Goal: Task Accomplishment & Management: Manage account settings

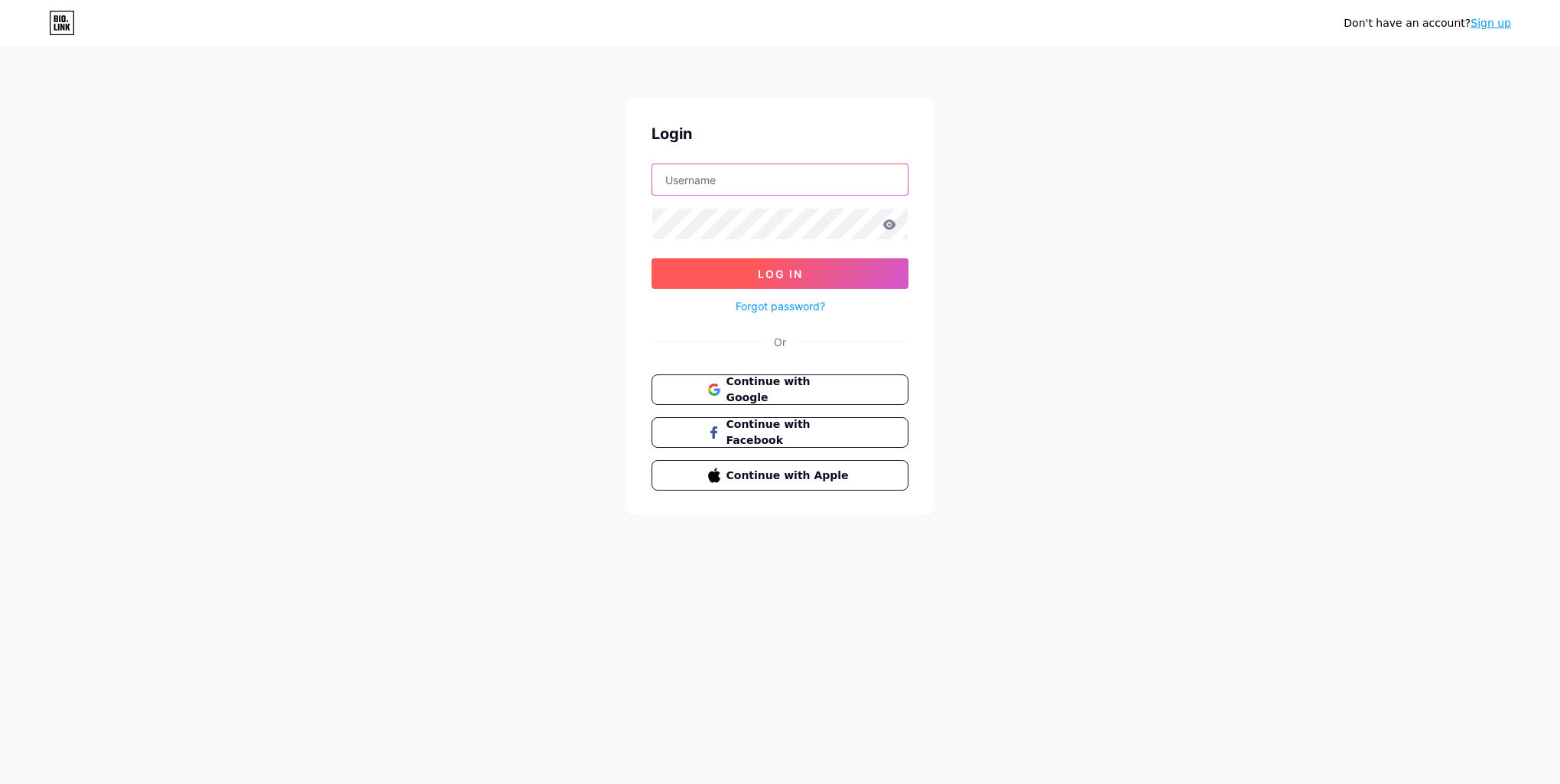
type input "qaahirstewart"
click at [750, 267] on button "Log In" at bounding box center [780, 273] width 257 height 30
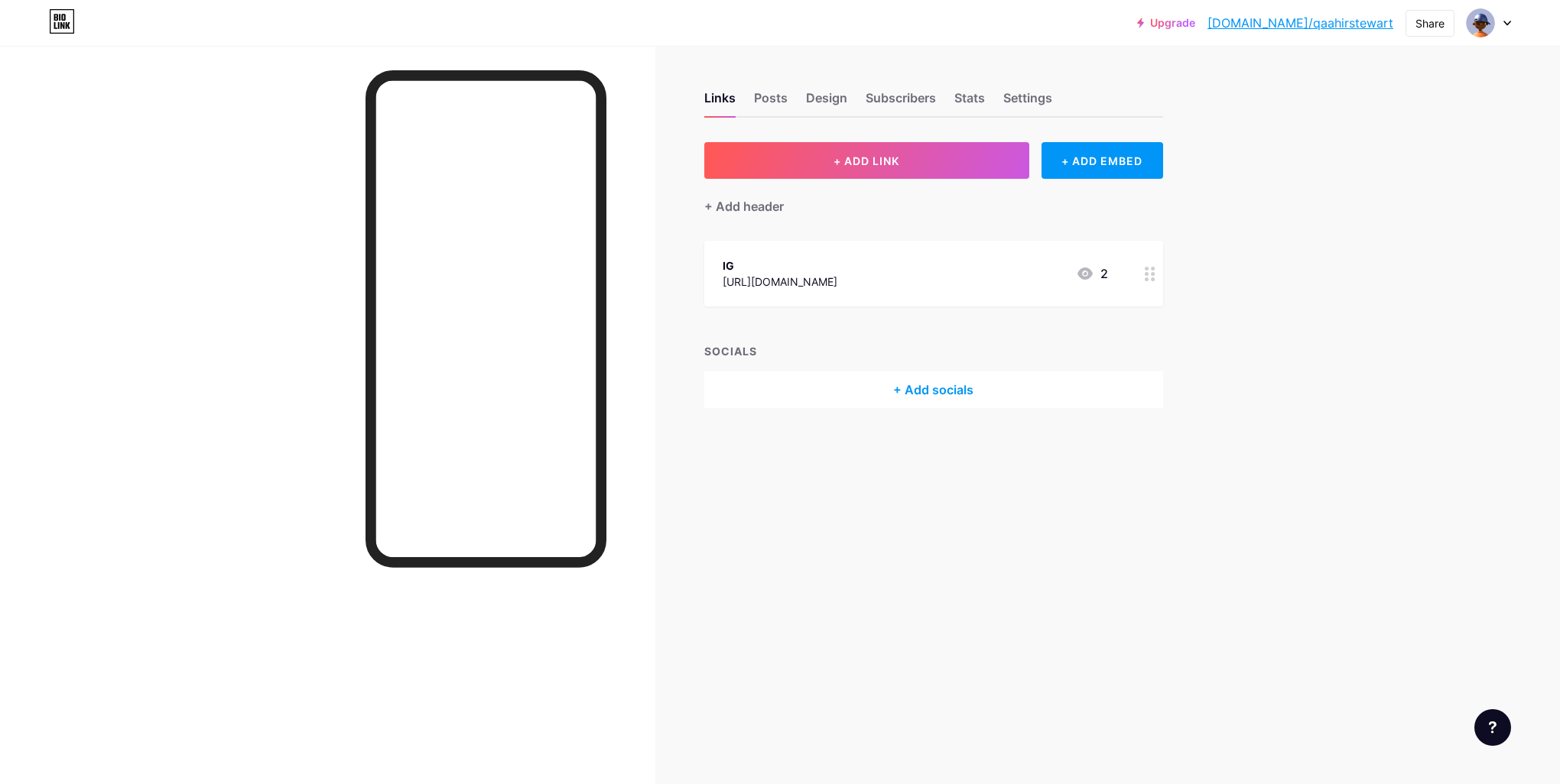
click at [1503, 24] on icon at bounding box center [1507, 23] width 8 height 5
drag, startPoint x: 235, startPoint y: 289, endPoint x: 356, endPoint y: 289, distance: 121.0
click at [239, 290] on div at bounding box center [327, 438] width 655 height 784
click at [1503, 23] on icon at bounding box center [1507, 23] width 8 height 5
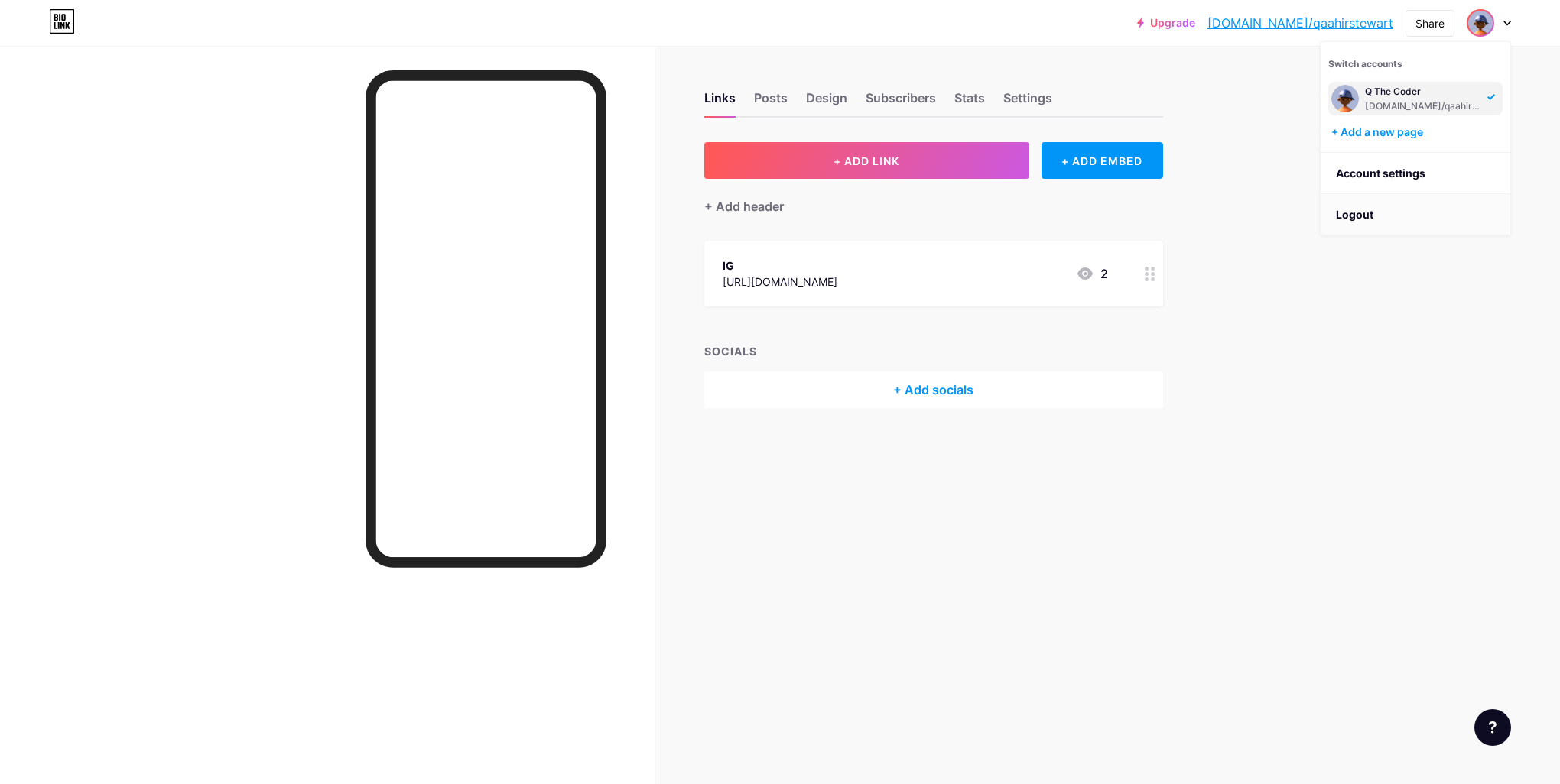
click at [1364, 221] on li "Logout" at bounding box center [1415, 214] width 189 height 41
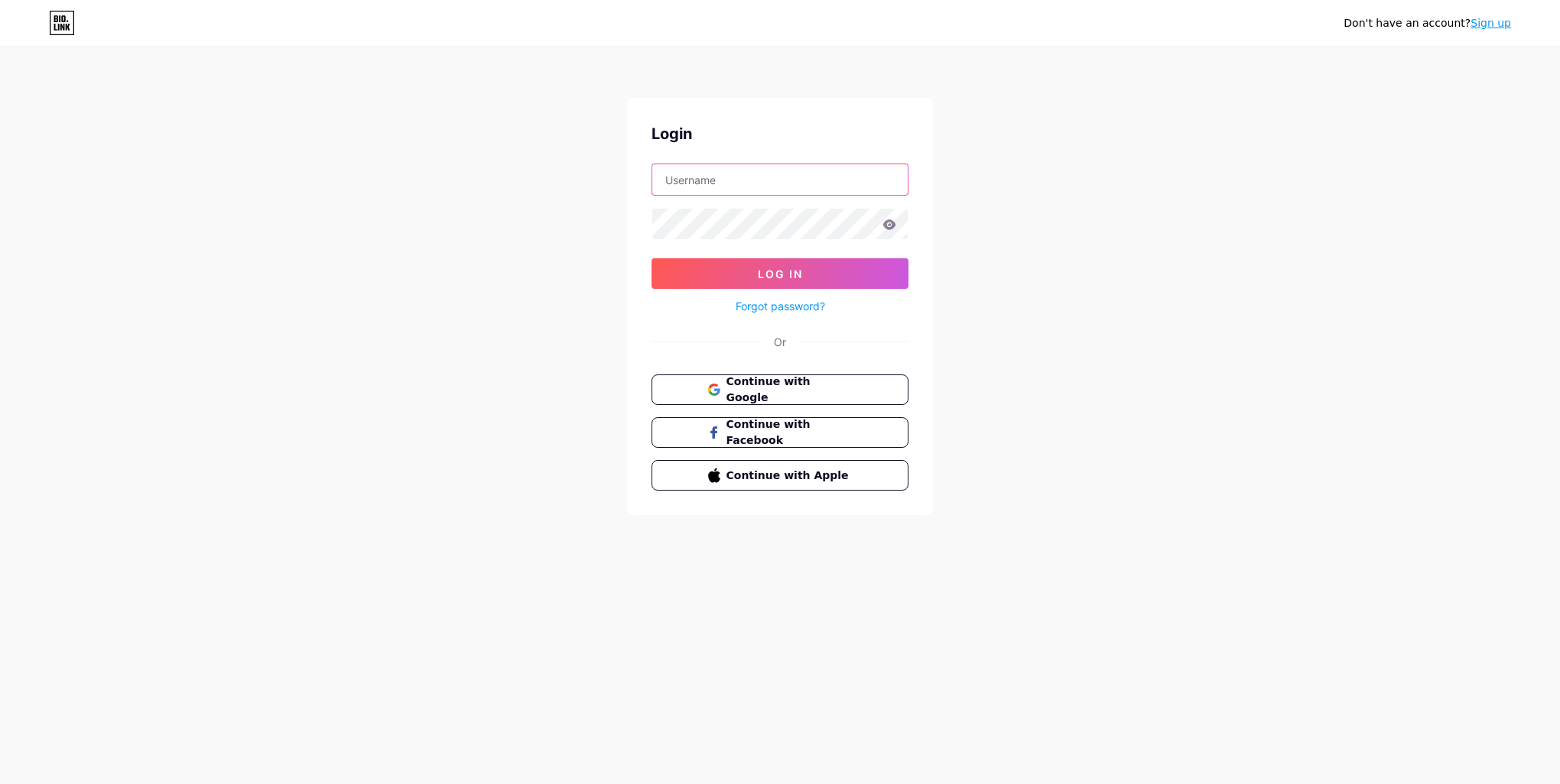
type input "qaahirstewart"
click at [890, 227] on icon at bounding box center [890, 224] width 13 height 10
click at [890, 224] on icon at bounding box center [890, 224] width 14 height 11
click at [890, 225] on icon at bounding box center [890, 224] width 14 height 11
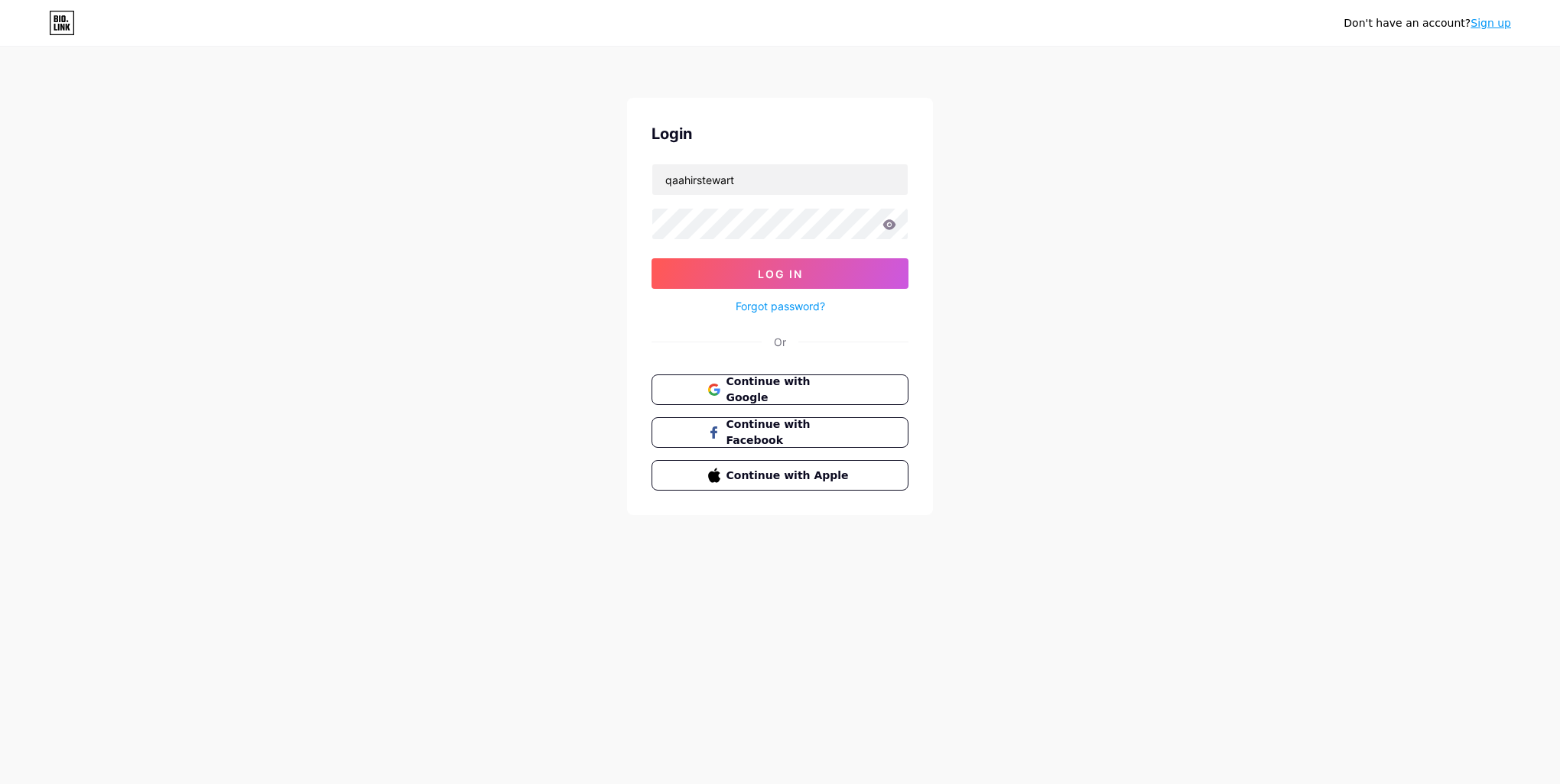
click at [890, 224] on icon at bounding box center [890, 224] width 14 height 11
click at [889, 224] on icon at bounding box center [890, 224] width 14 height 11
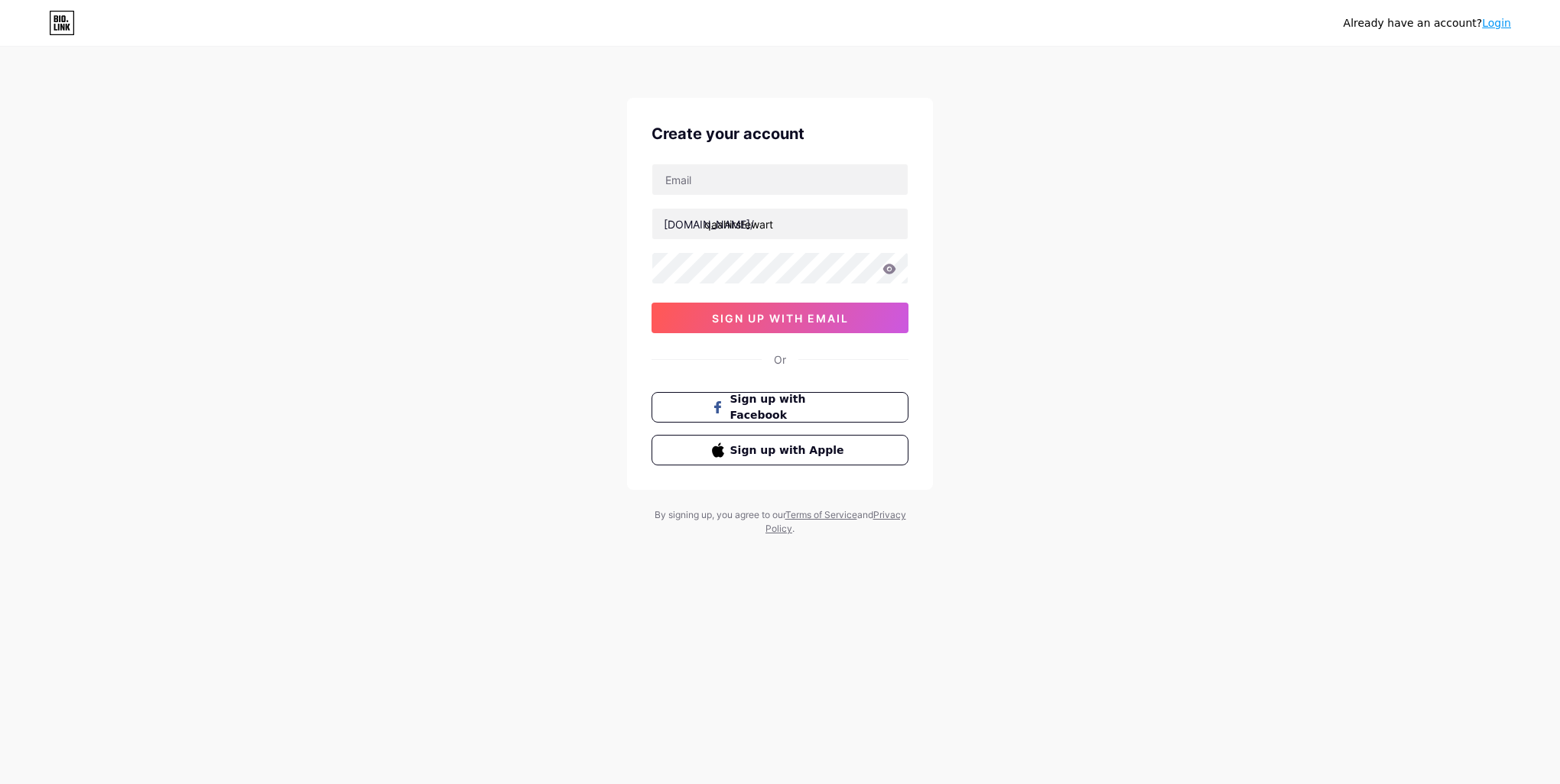
click at [1505, 27] on link "Login" at bounding box center [1496, 23] width 29 height 12
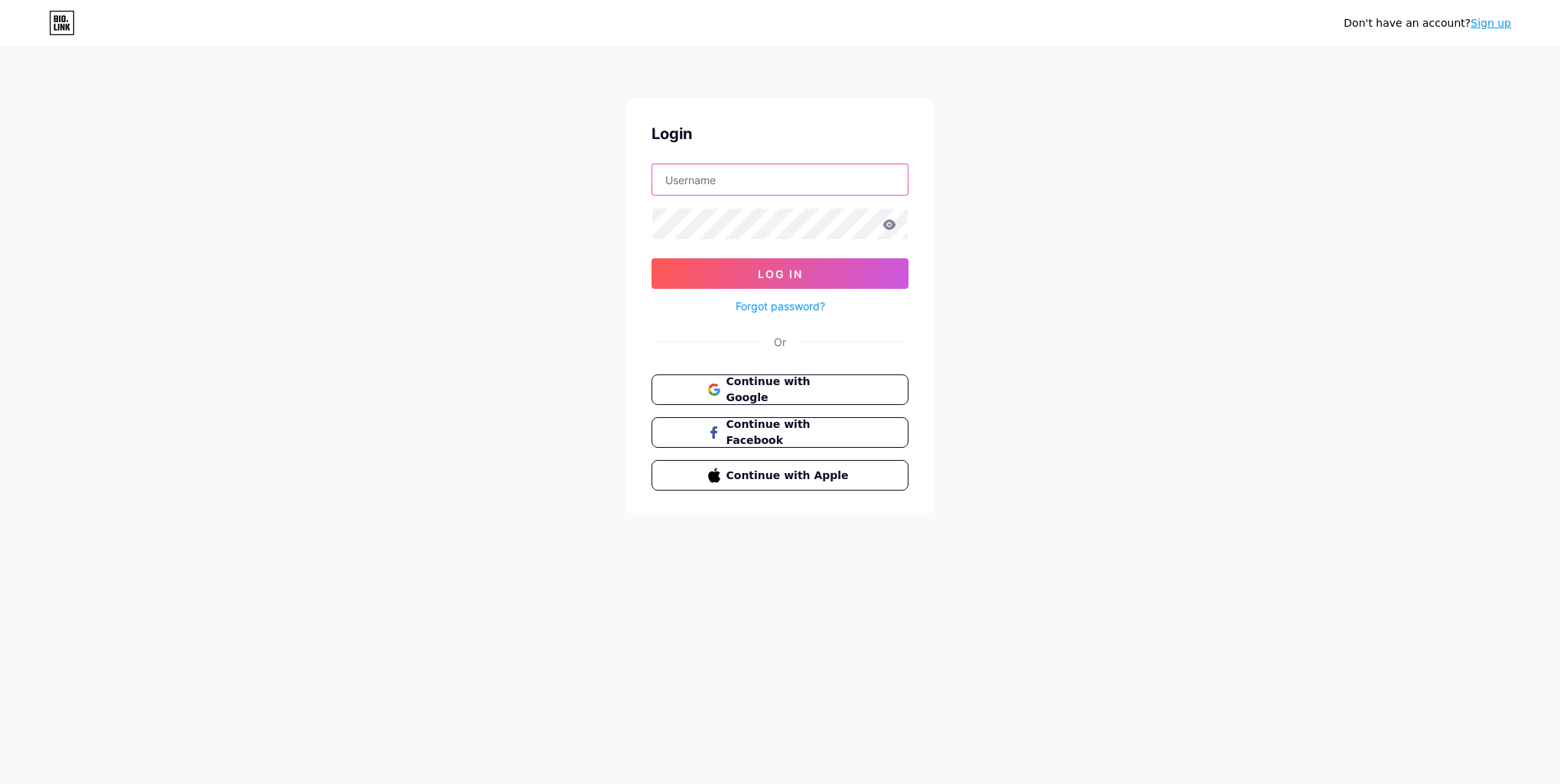
type input "qaahirstewart"
click at [697, 182] on input "qaahirstewart" at bounding box center [780, 179] width 256 height 30
click at [724, 182] on input "qaahirstewart" at bounding box center [780, 179] width 256 height 30
click at [888, 225] on icon at bounding box center [890, 224] width 14 height 11
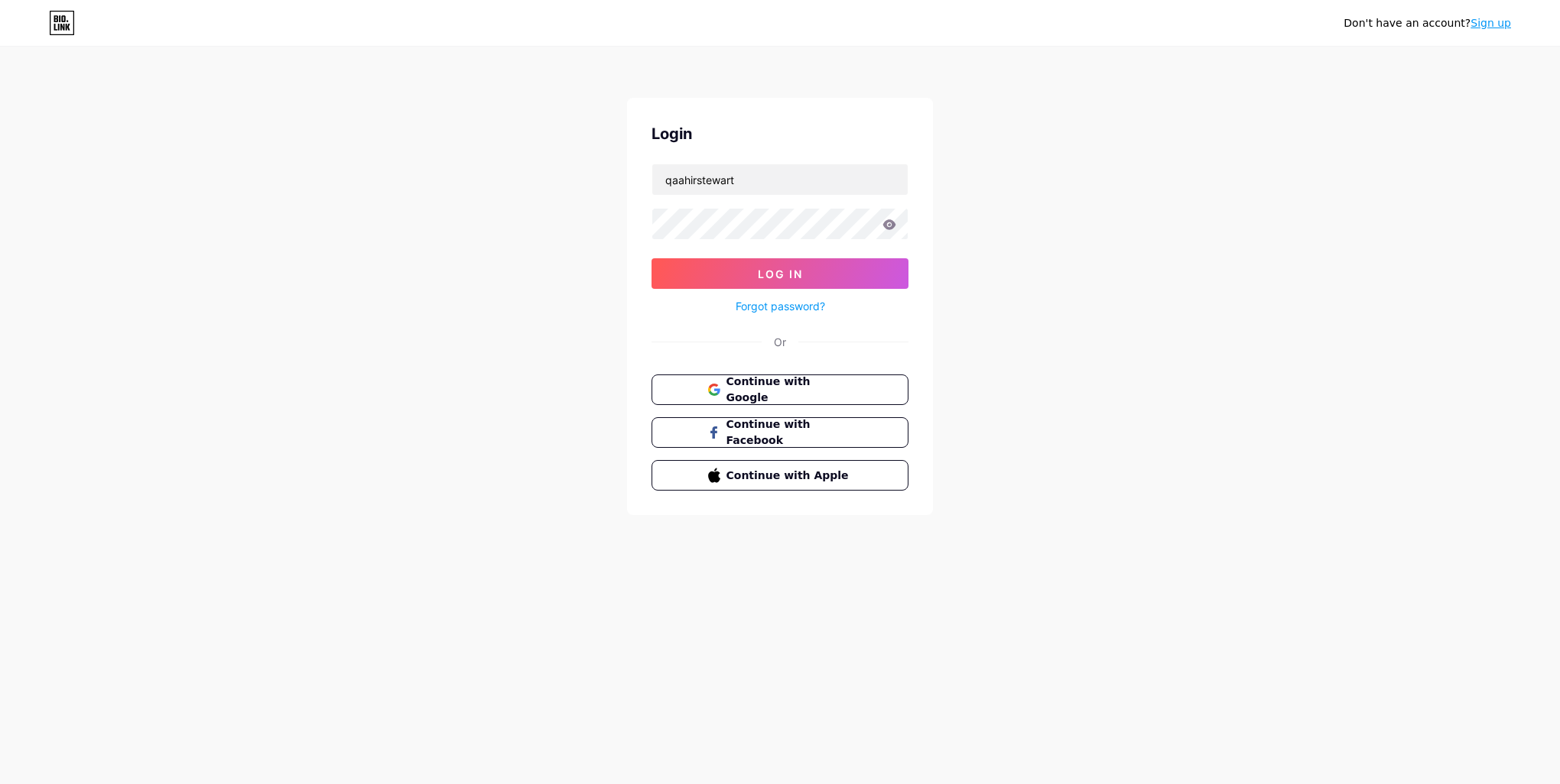
click at [887, 220] on icon at bounding box center [890, 224] width 13 height 10
click at [861, 221] on div at bounding box center [780, 224] width 257 height 32
